Goal: Answer question/provide support

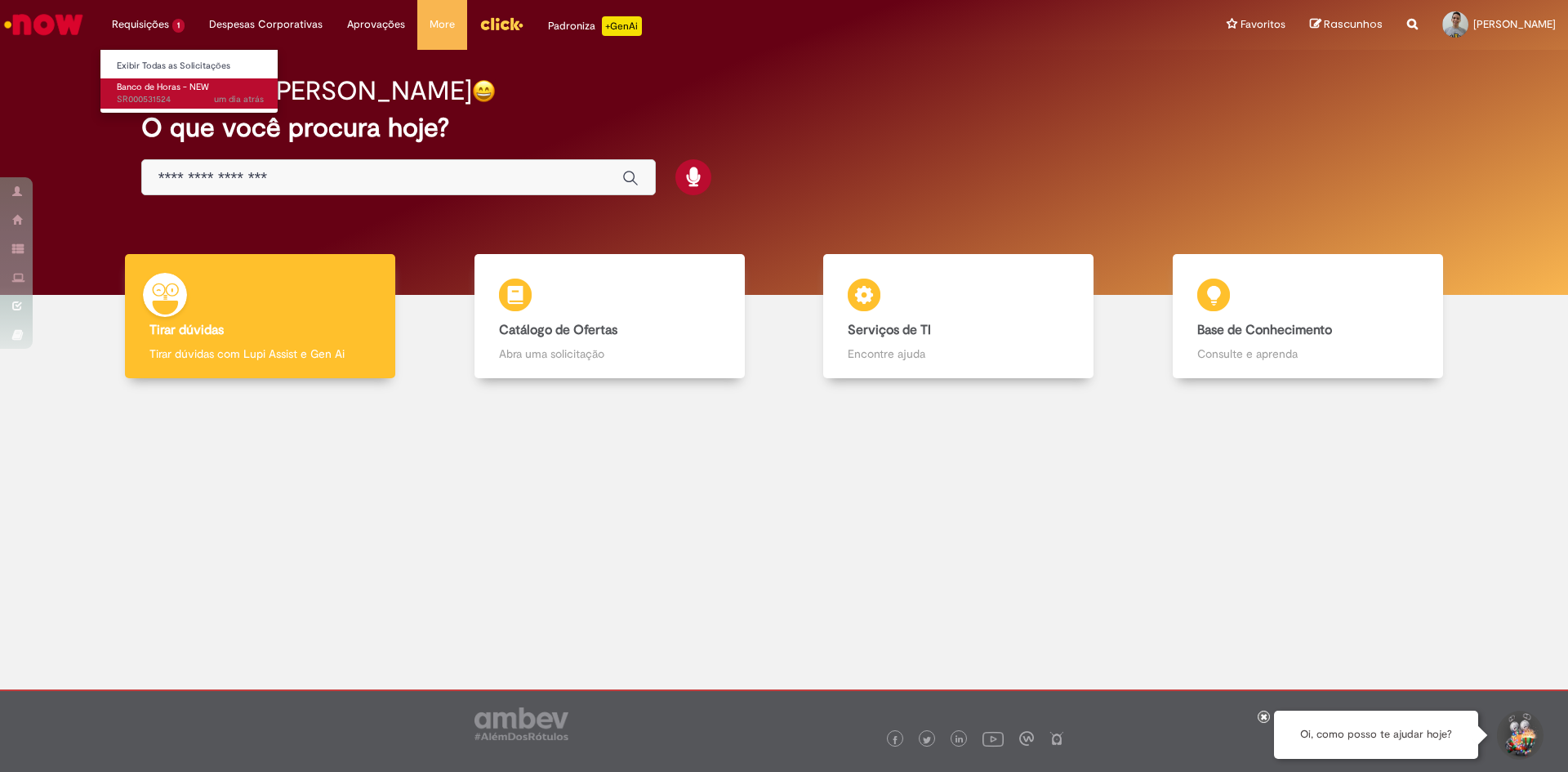
click at [180, 92] on span "Banco de Horas - NEW" at bounding box center [162, 86] width 92 height 12
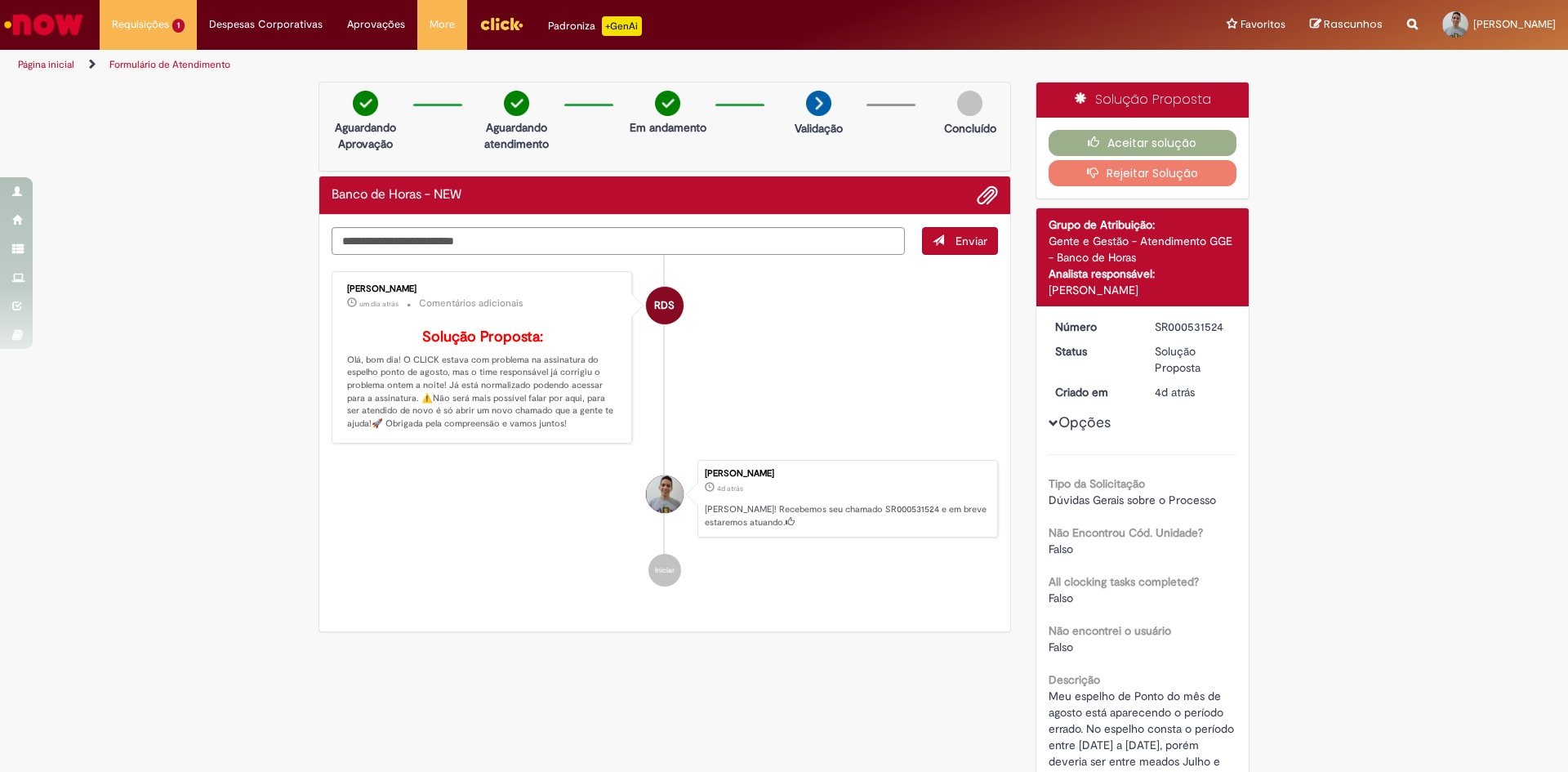
drag, startPoint x: 386, startPoint y: 263, endPoint x: 452, endPoint y: 267, distance: 66.1
click at [448, 263] on ul "RDS Raquel de Souza um dia atrás um dia atrás Comentários adicionais Solução Pr…" at bounding box center [665, 430] width 666 height 349
drag, startPoint x: 490, startPoint y: 361, endPoint x: 631, endPoint y: 365, distance: 141.1
click at [631, 365] on li "RDS Raquel de Souza um dia atrás um dia atrás Comentários adicionais Solução Pr…" at bounding box center [665, 358] width 666 height 173
drag, startPoint x: 379, startPoint y: 369, endPoint x: 465, endPoint y: 372, distance: 86.1
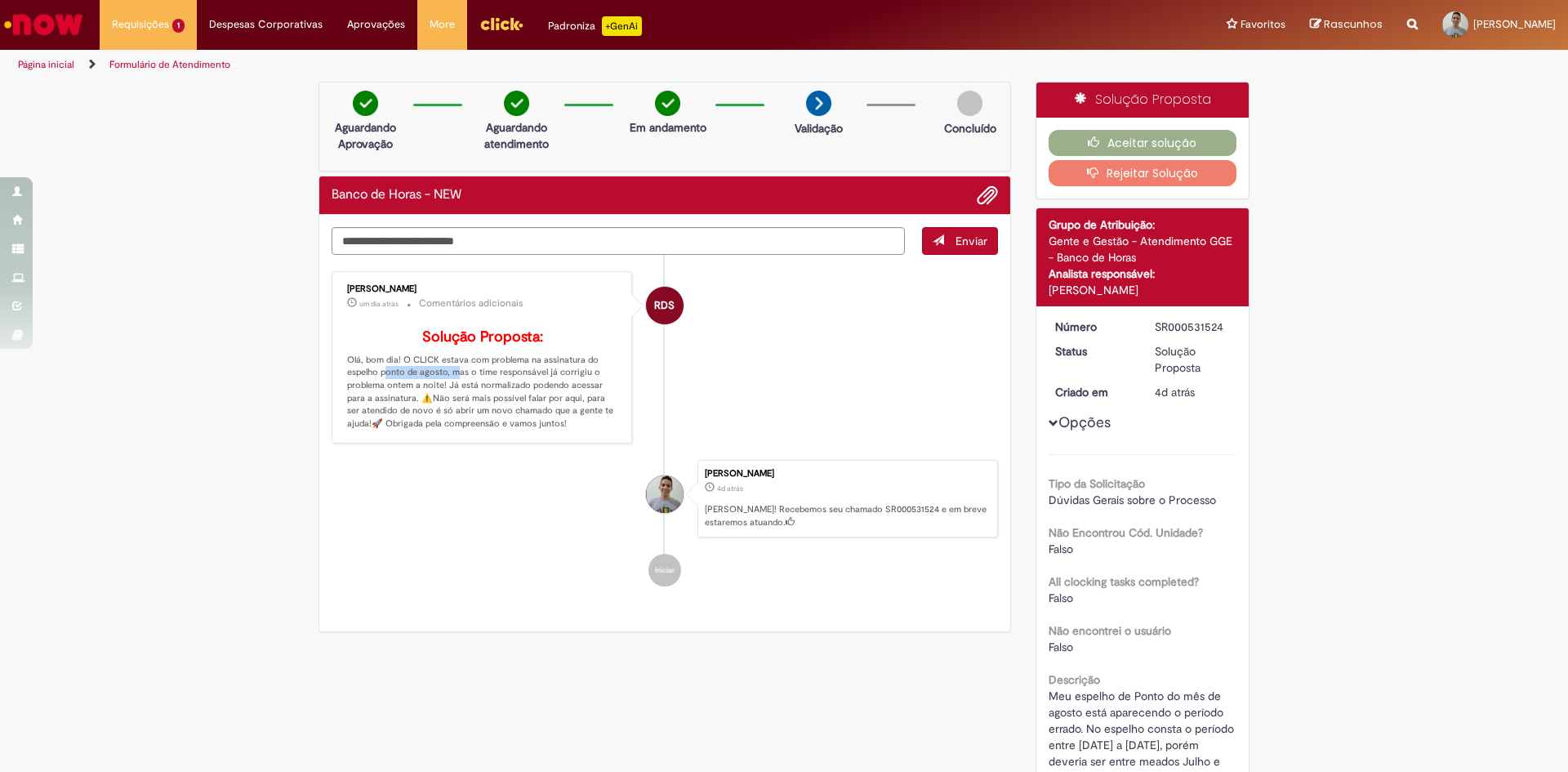
click at [464, 372] on p "Solução Proposta: Olá, bom dia! O CLICK estava com problema na assinatura do es…" at bounding box center [483, 379] width 272 height 101
click at [440, 367] on p "Solução Proposta: Olá, bom dia! O CLICK estava com problema na assinatura do es…" at bounding box center [483, 379] width 272 height 101
drag, startPoint x: 580, startPoint y: 379, endPoint x: 605, endPoint y: 381, distance: 25.1
click at [581, 379] on p "Solução Proposta: Olá, bom dia! O CLICK estava com problema na assinatura do es…" at bounding box center [483, 379] width 272 height 101
click at [437, 378] on p "Solução Proposta: Olá, bom dia! O CLICK estava com problema na assinatura do es…" at bounding box center [483, 379] width 272 height 101
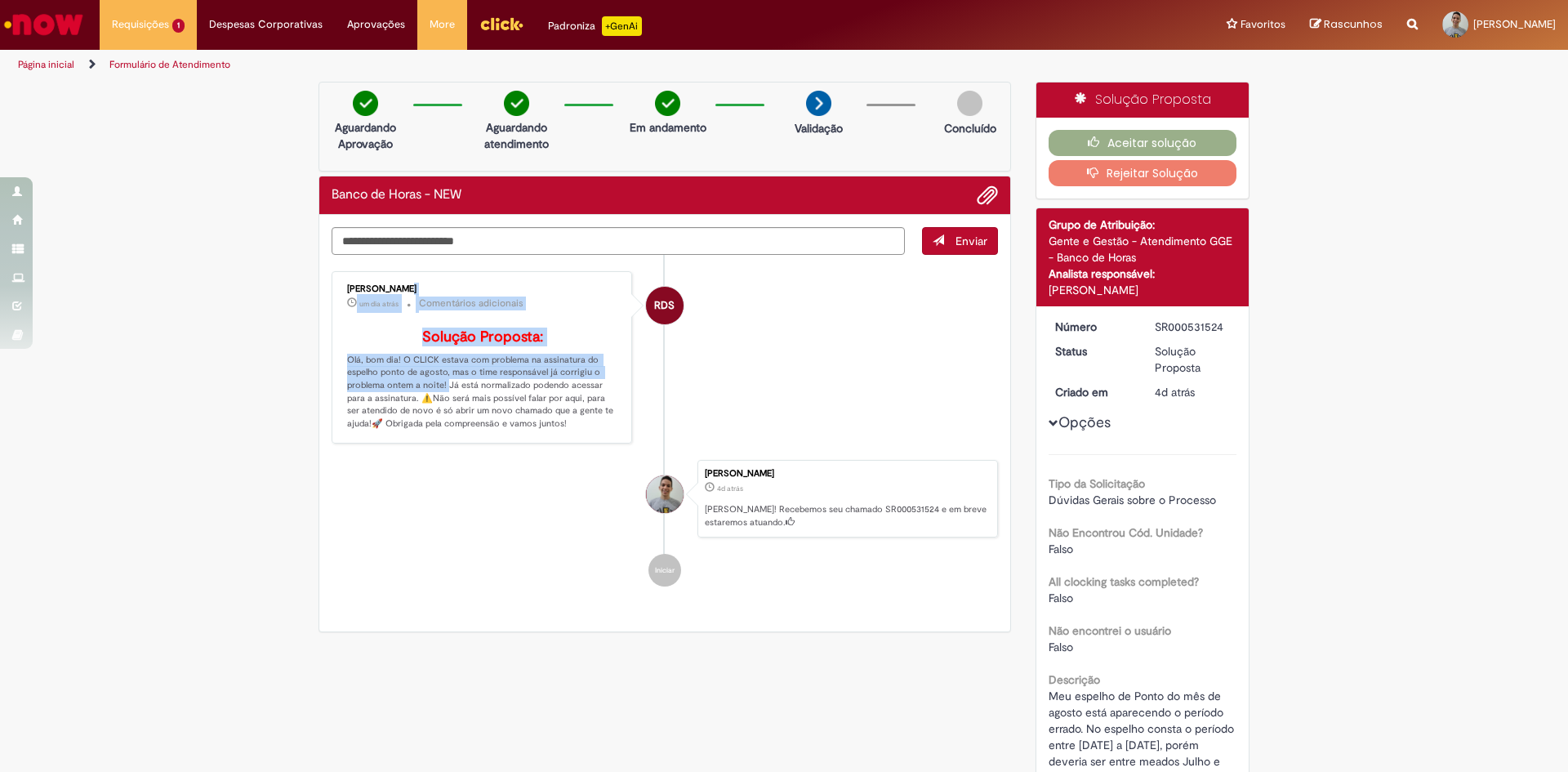
drag, startPoint x: 443, startPoint y: 387, endPoint x: 637, endPoint y: 393, distance: 194.1
click at [634, 393] on li "RDS Raquel de Souza um dia atrás um dia atrás Comentários adicionais Solução Pr…" at bounding box center [665, 358] width 666 height 173
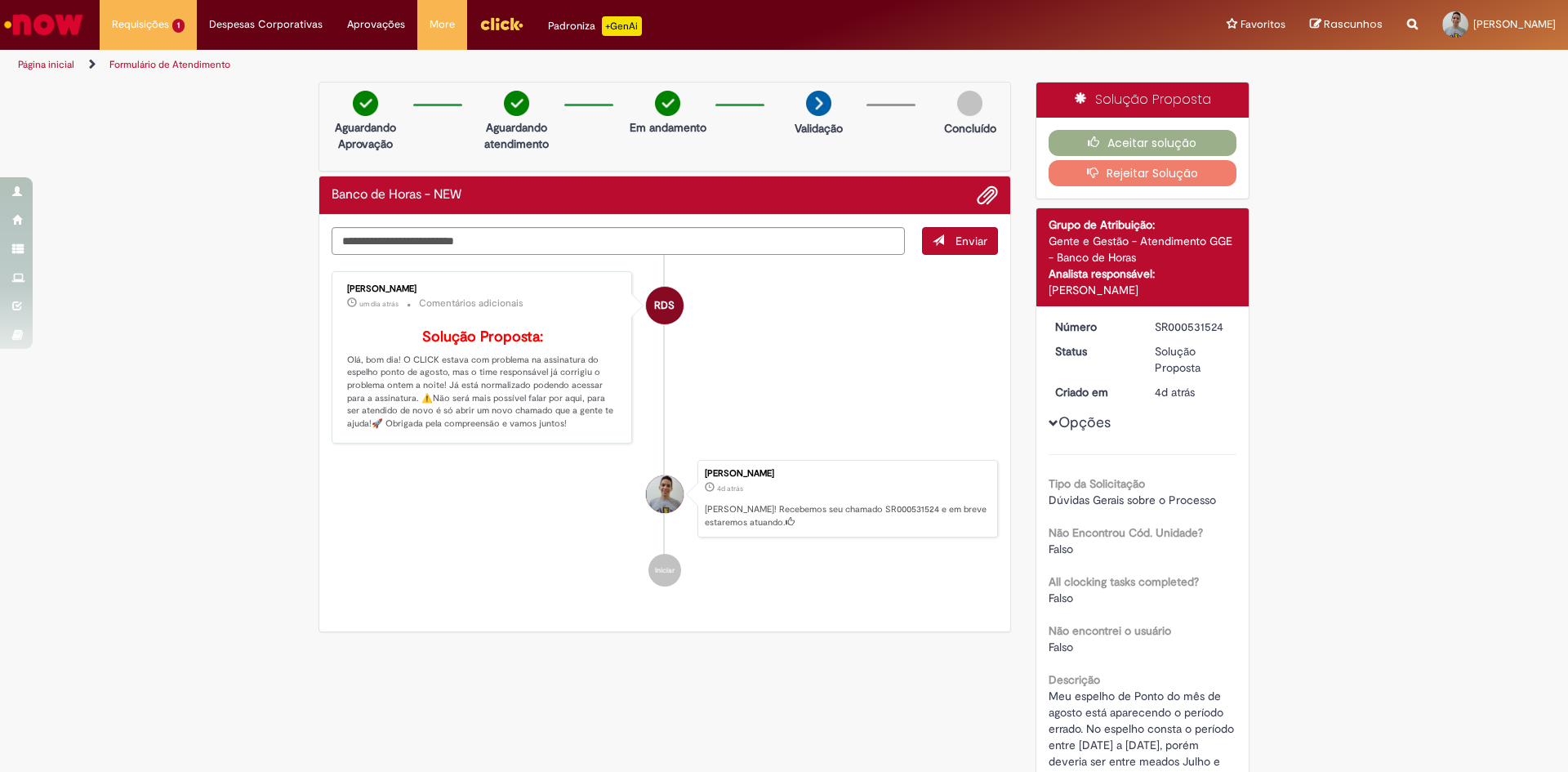
click at [575, 383] on p "Solução Proposta: Olá, bom dia! O CLICK estava com problema na assinatura do es…" at bounding box center [483, 379] width 272 height 101
drag, startPoint x: 418, startPoint y: 398, endPoint x: 607, endPoint y: 402, distance: 189.0
click at [581, 398] on p "Solução Proposta: Olá, bom dia! O CLICK estava com problema na assinatura do es…" at bounding box center [483, 379] width 272 height 101
click at [1137, 135] on button "Aceitar solução" at bounding box center [1142, 143] width 189 height 27
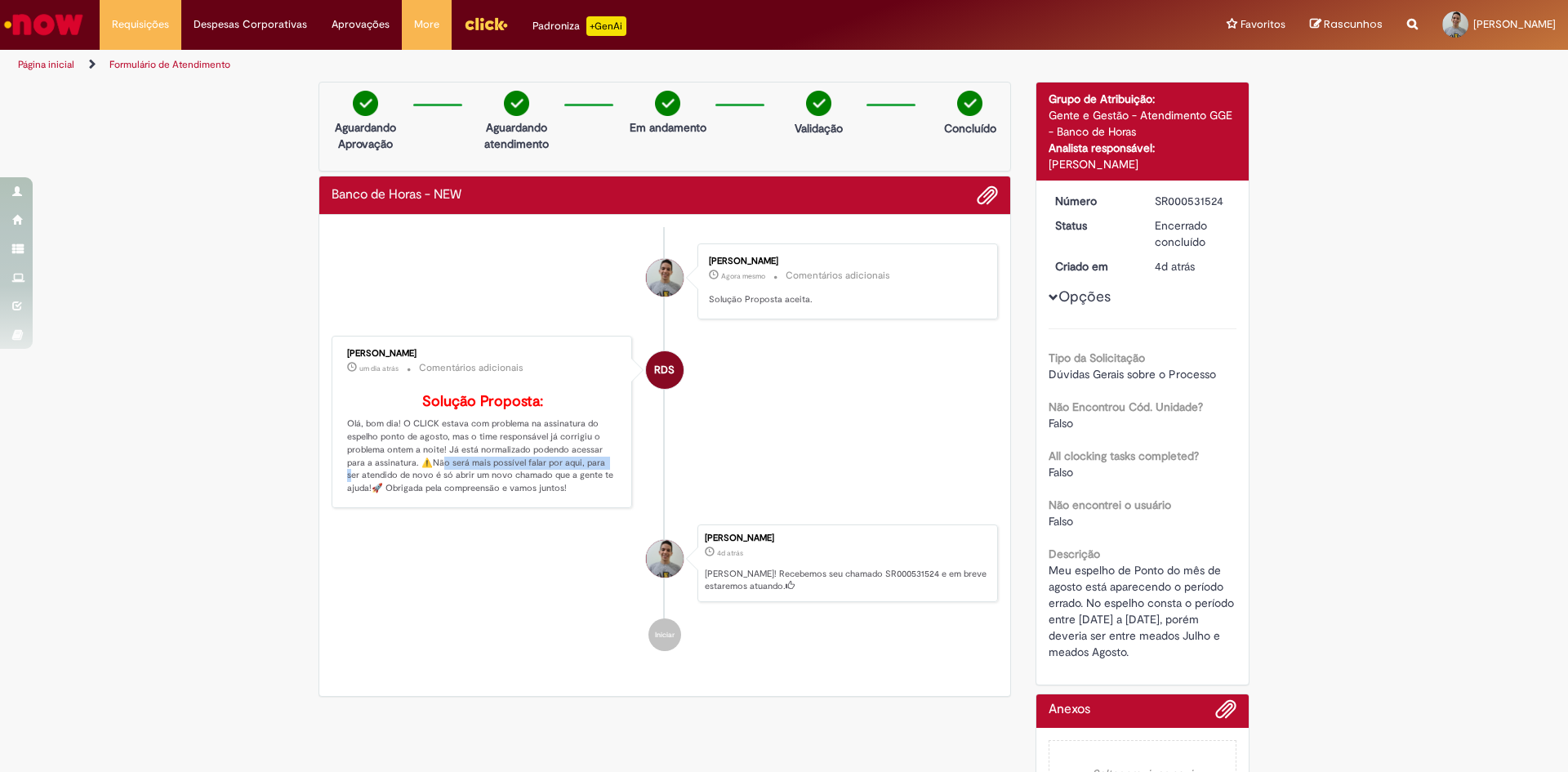
click at [73, 14] on img "Ir para a Homepage" at bounding box center [44, 25] width 84 height 32
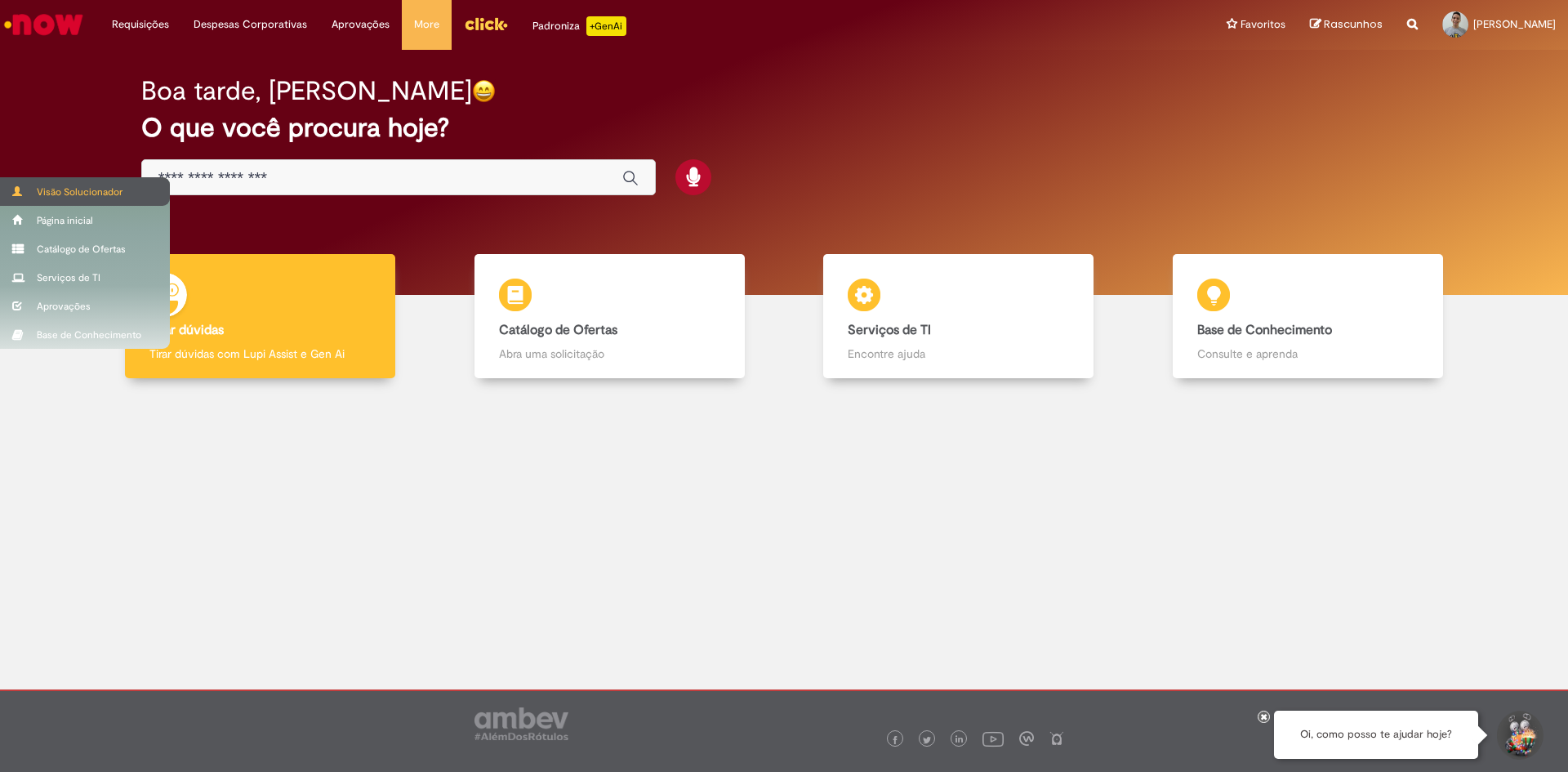
click at [22, 194] on span at bounding box center [18, 191] width 12 height 9
click at [54, 191] on div "Visão Solucionador" at bounding box center [84, 192] width 170 height 28
